Goal: Obtain resource: Obtain resource

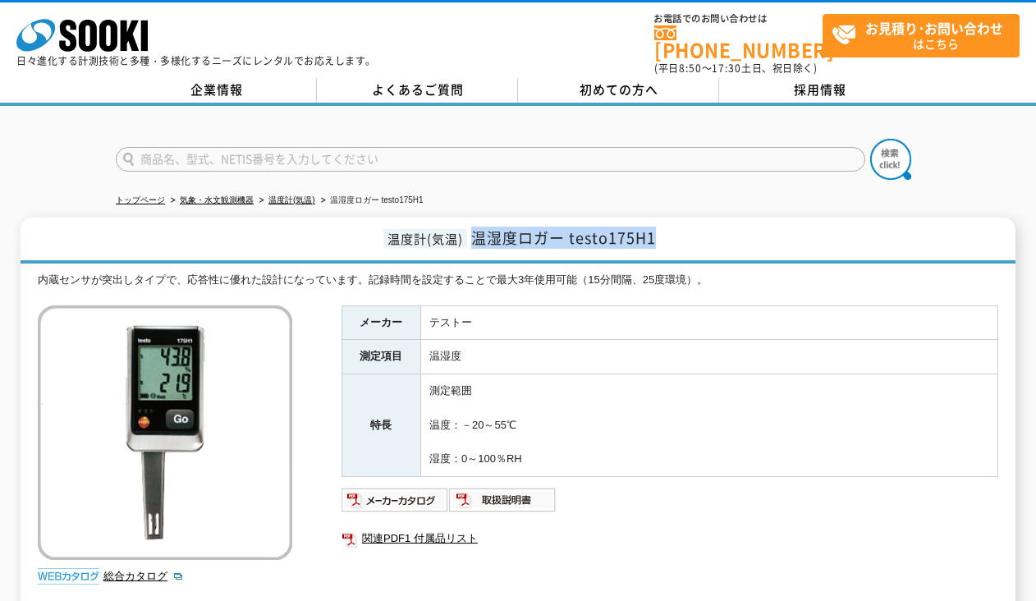
drag, startPoint x: 476, startPoint y: 230, endPoint x: 680, endPoint y: 239, distance: 204.6
click at [680, 239] on h1 "温度計(気温) 温湿度ロガー testo175H1" at bounding box center [518, 241] width 995 height 46
copy span "温湿度ロガー testo175H1"
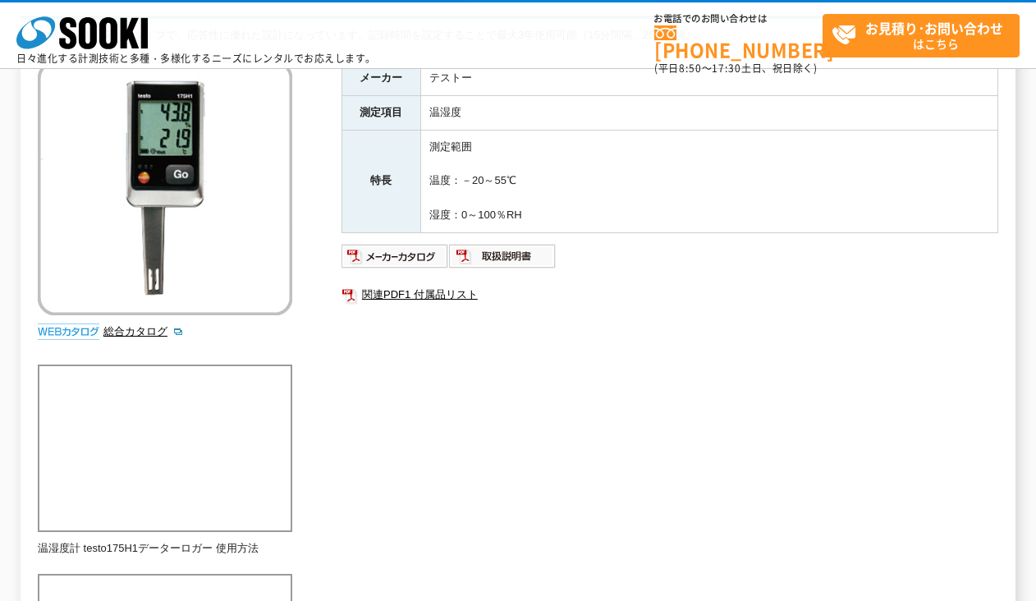
scroll to position [164, 0]
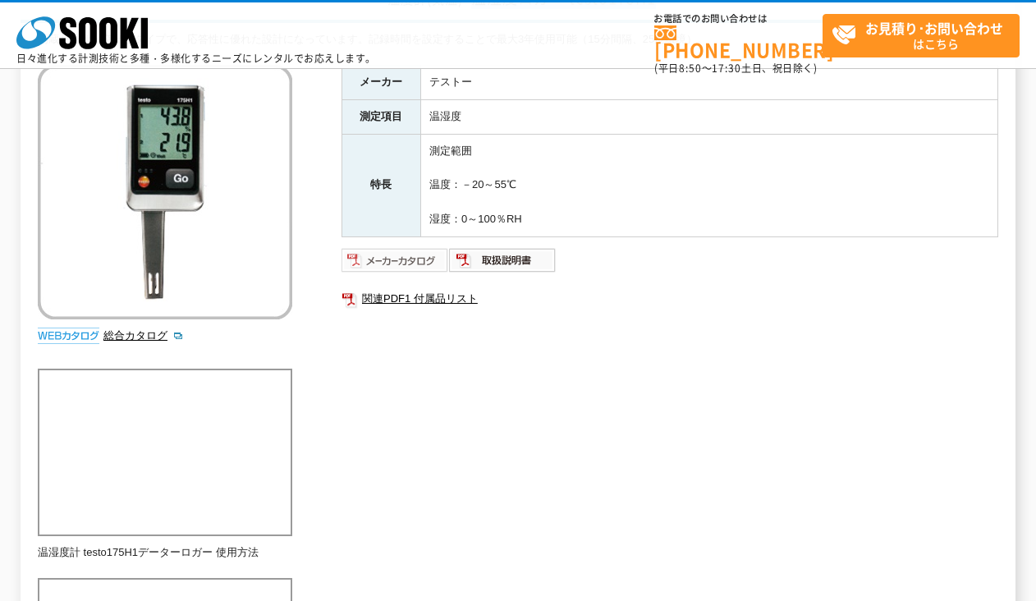
click at [401, 261] on img at bounding box center [395, 260] width 108 height 26
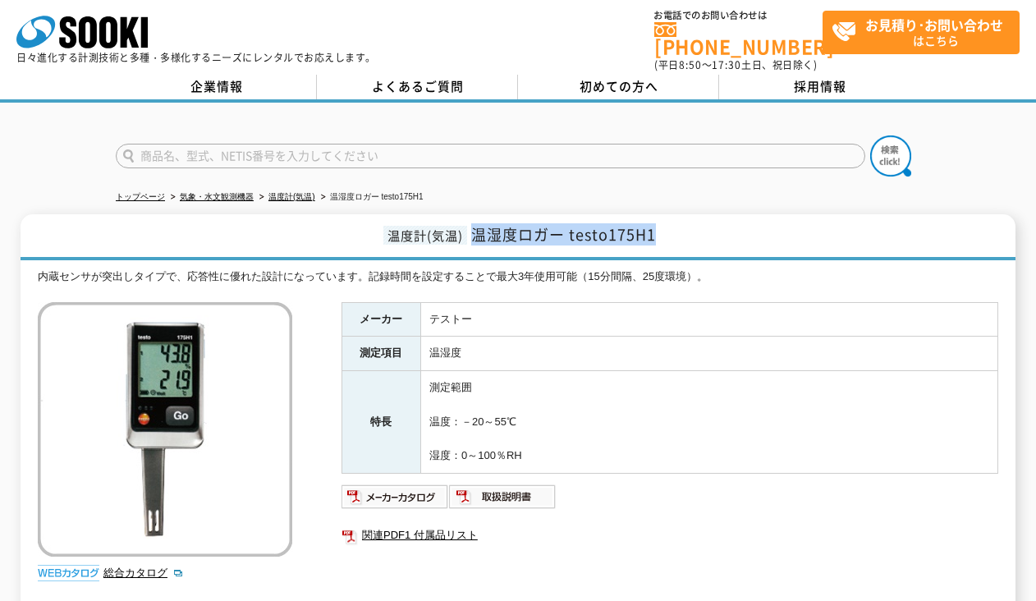
scroll to position [0, 0]
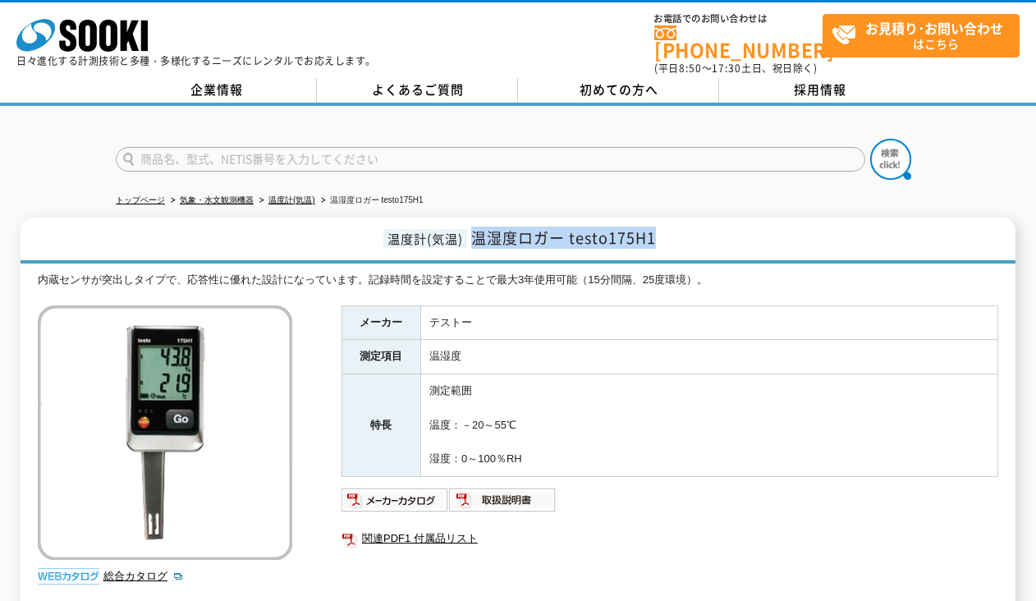
click at [717, 227] on h1 "温度計(気温) 温湿度ロガー testo175H1" at bounding box center [518, 241] width 995 height 46
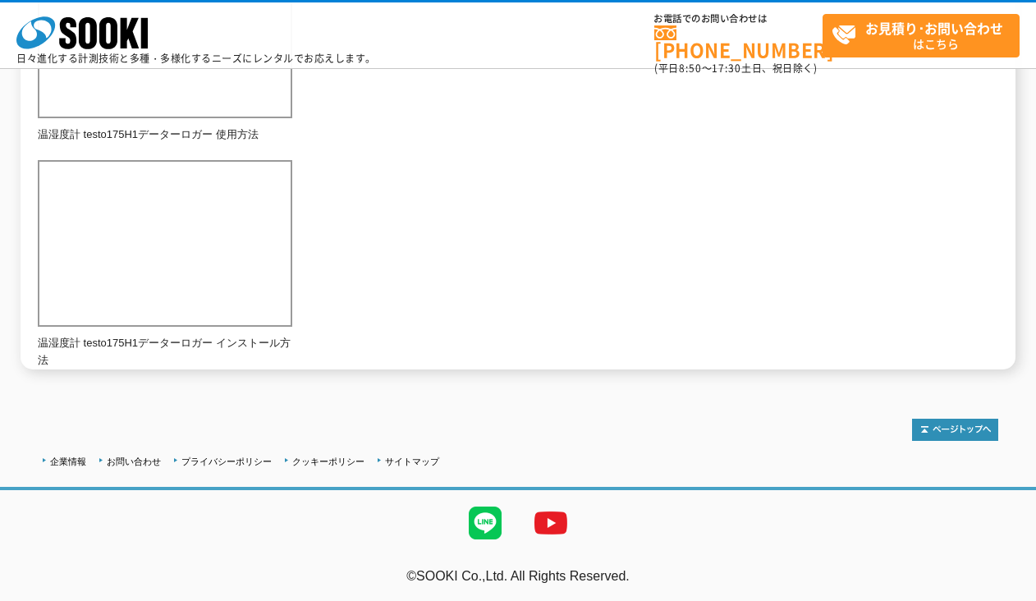
scroll to position [584, 0]
